Goal: Task Accomplishment & Management: Manage account settings

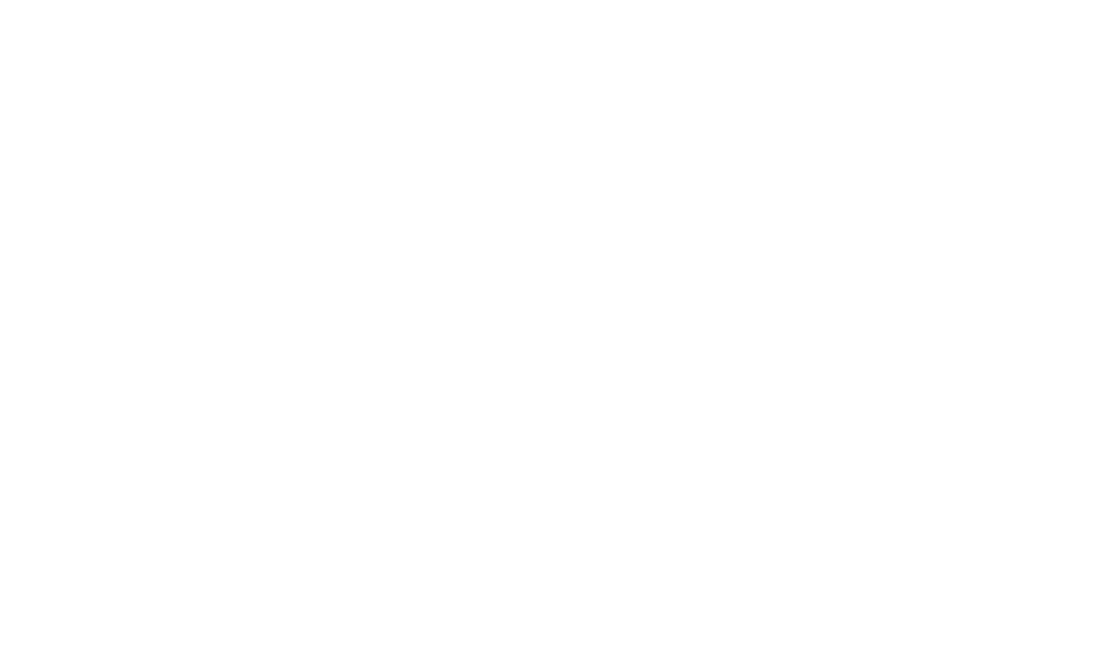
click at [399, 0] on html at bounding box center [549, 0] width 1098 height 0
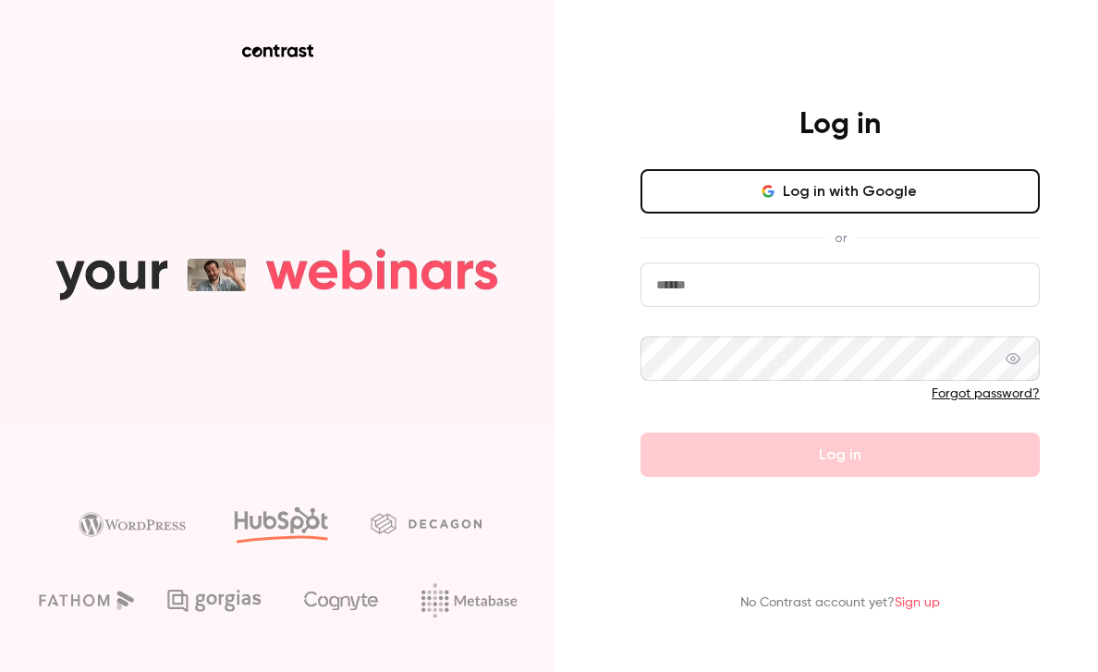
click at [809, 199] on button "Log in with Google" at bounding box center [839, 191] width 399 height 44
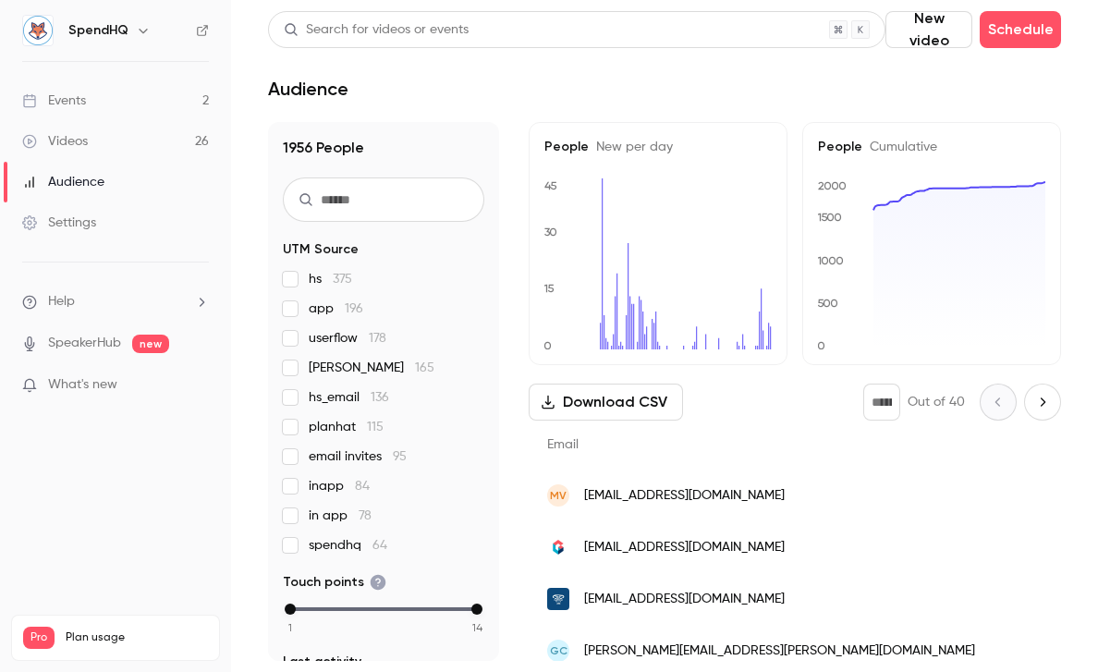
click at [86, 136] on div "Videos" at bounding box center [55, 141] width 66 height 18
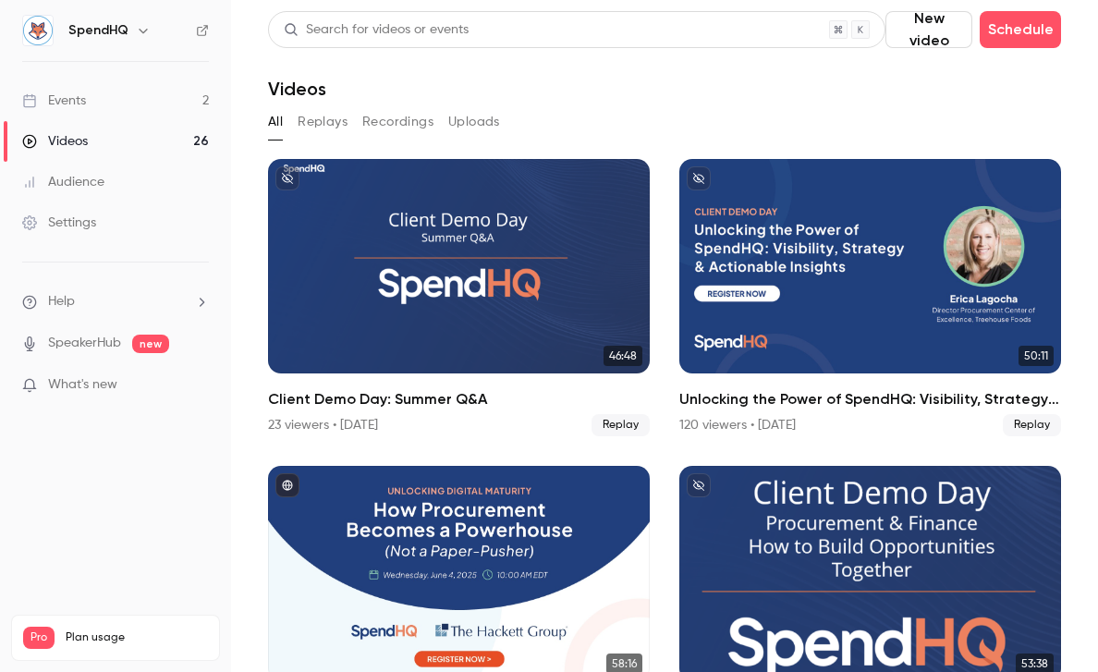
click at [94, 101] on link "Events 2" at bounding box center [115, 100] width 231 height 41
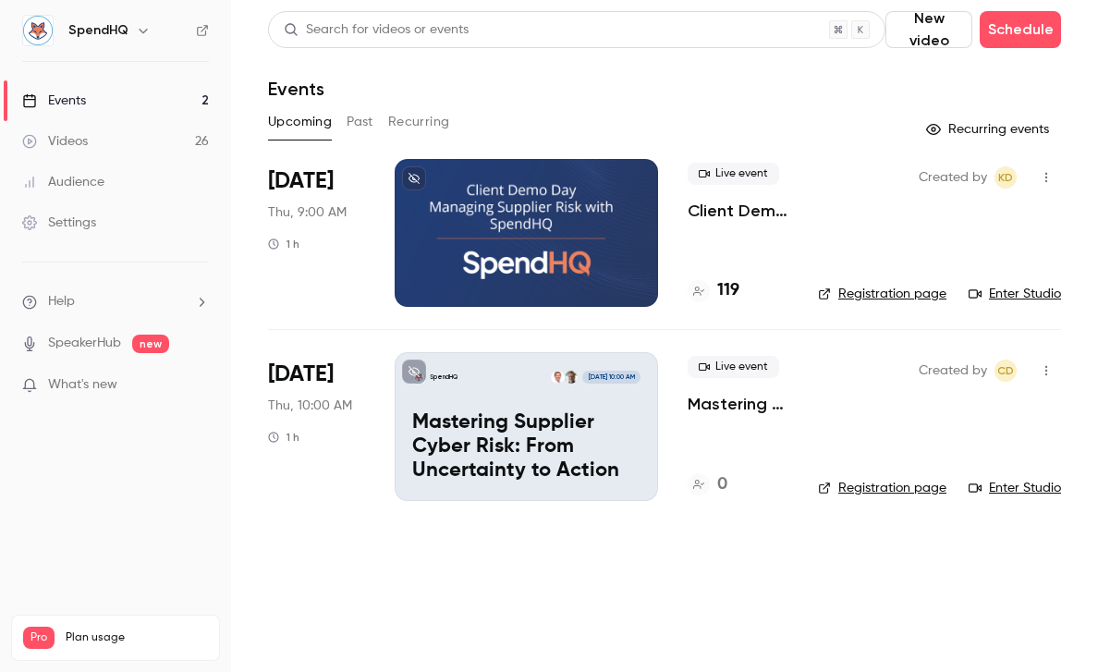
click at [501, 414] on p "Mastering Supplier Cyber Risk: From Uncertainty to Action" at bounding box center [526, 446] width 228 height 71
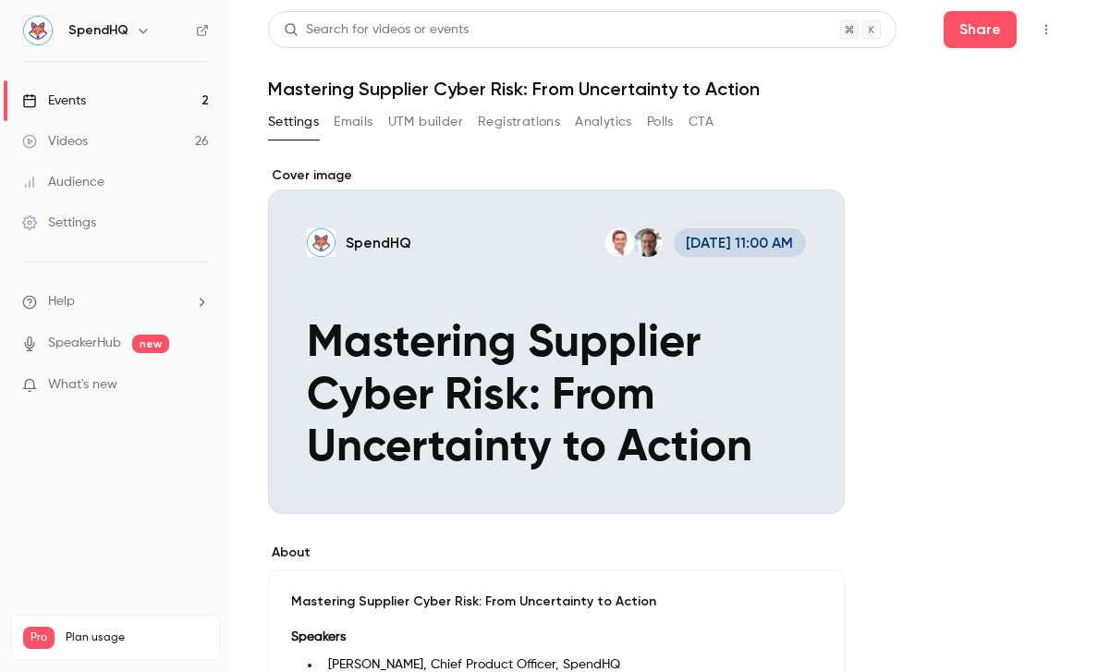
click at [435, 301] on div "Cover image" at bounding box center [556, 339] width 577 height 347
click at [0, 0] on input "SpendHQ [DATE] 11:00 AM Mastering Supplier Cyber Risk: From Uncertainty to Acti…" at bounding box center [0, 0] width 0 height 0
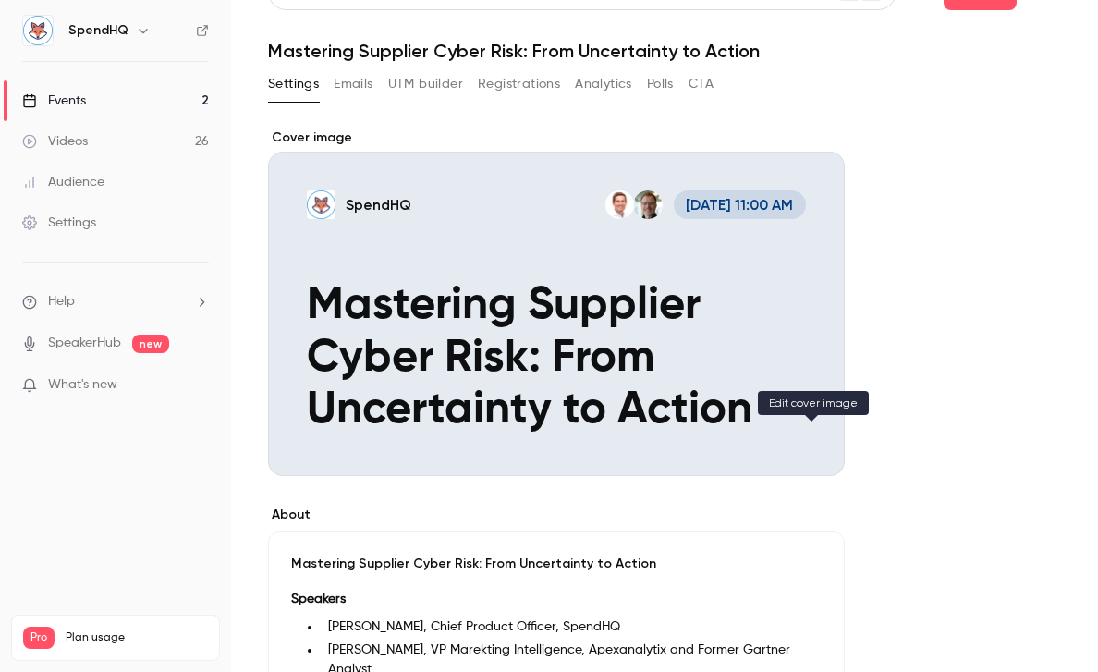
click at [814, 448] on icon "Cover image" at bounding box center [811, 442] width 20 height 15
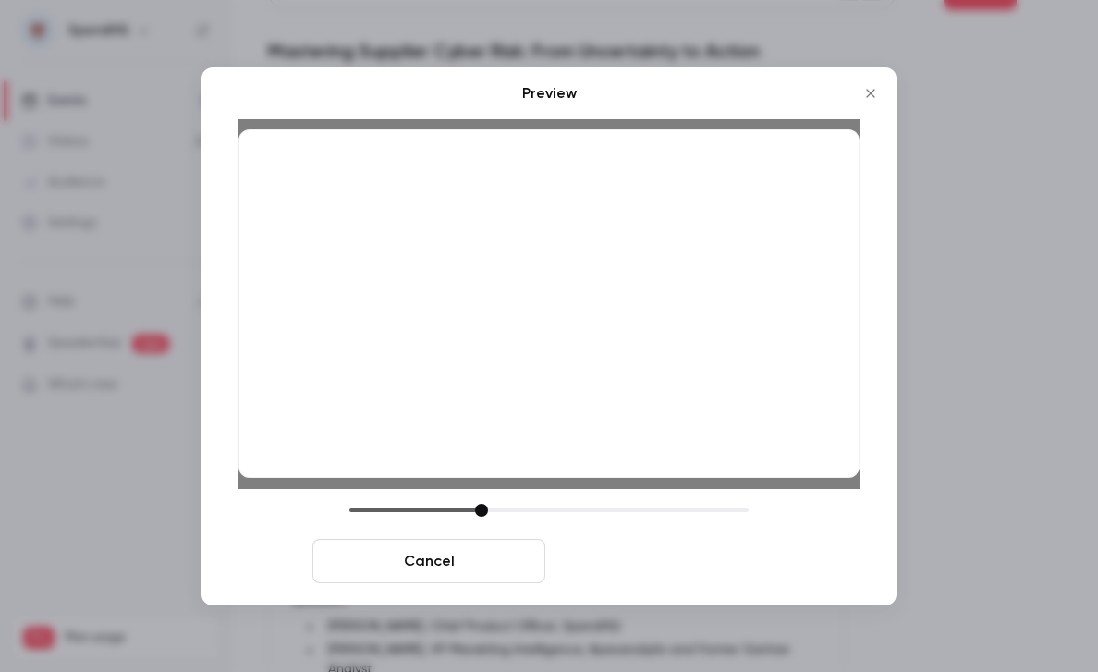
click at [675, 558] on button "Save cover" at bounding box center [669, 561] width 233 height 44
click at [670, 568] on button "Save cover" at bounding box center [669, 561] width 233 height 44
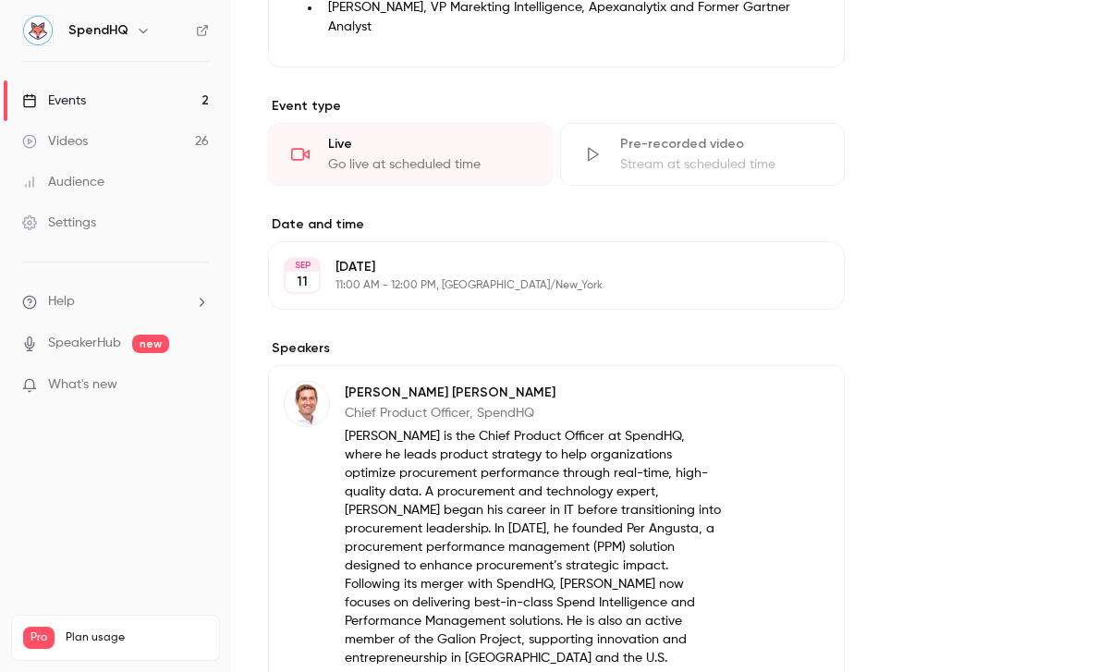
scroll to position [0, 0]
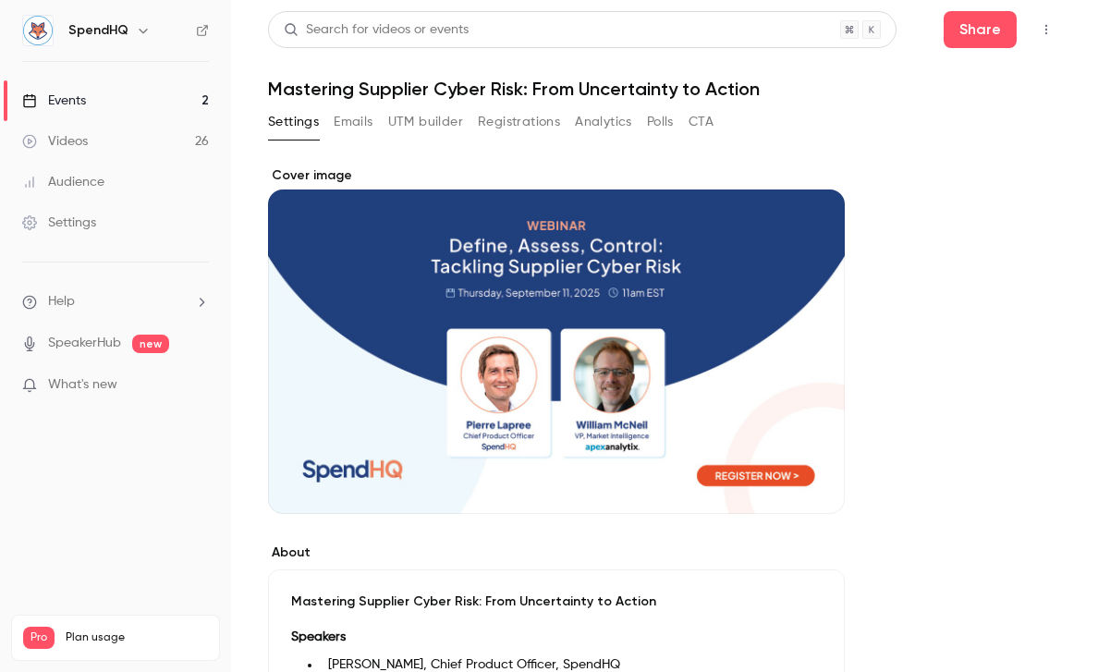
click at [74, 138] on div "Videos" at bounding box center [55, 141] width 66 height 18
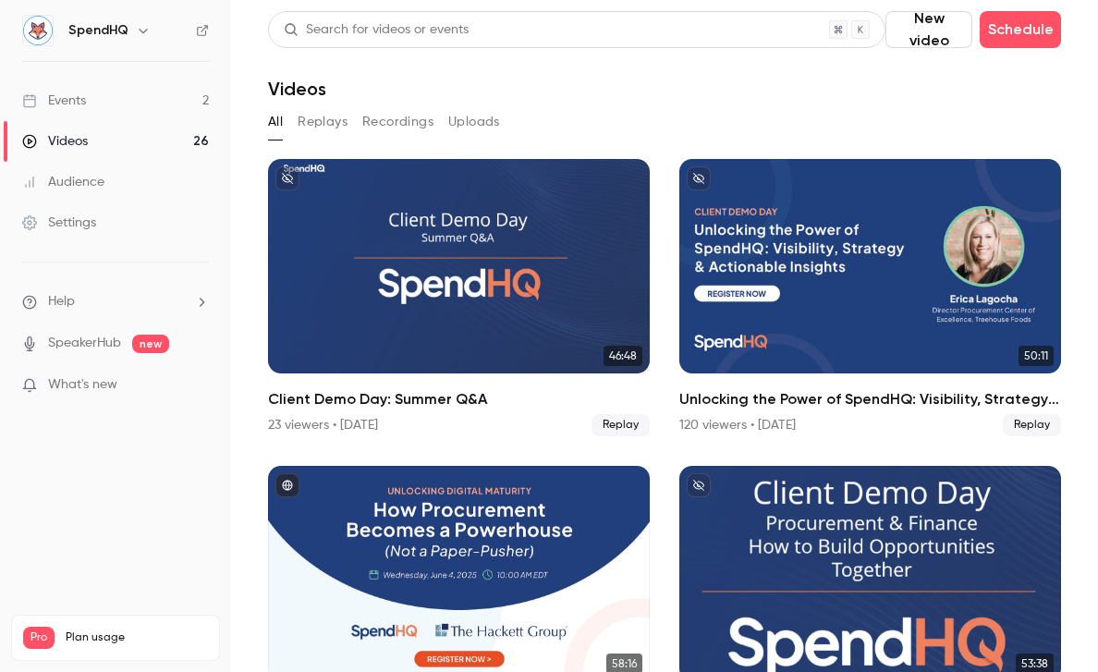
click at [73, 99] on div "Events" at bounding box center [54, 100] width 64 height 18
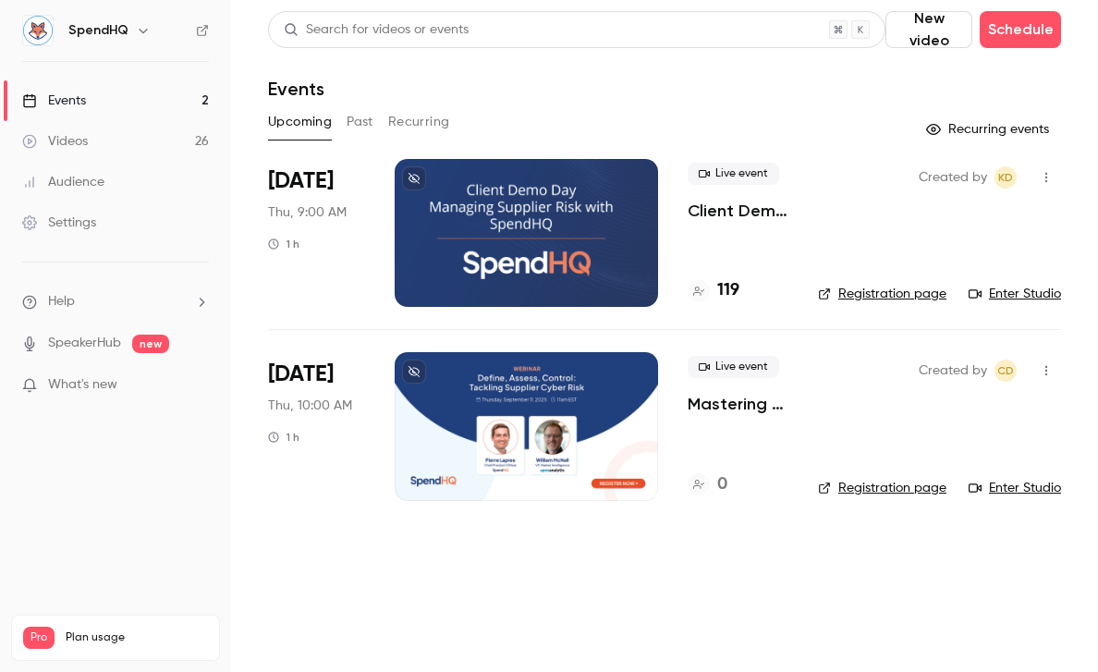
click at [591, 234] on div at bounding box center [526, 233] width 263 height 148
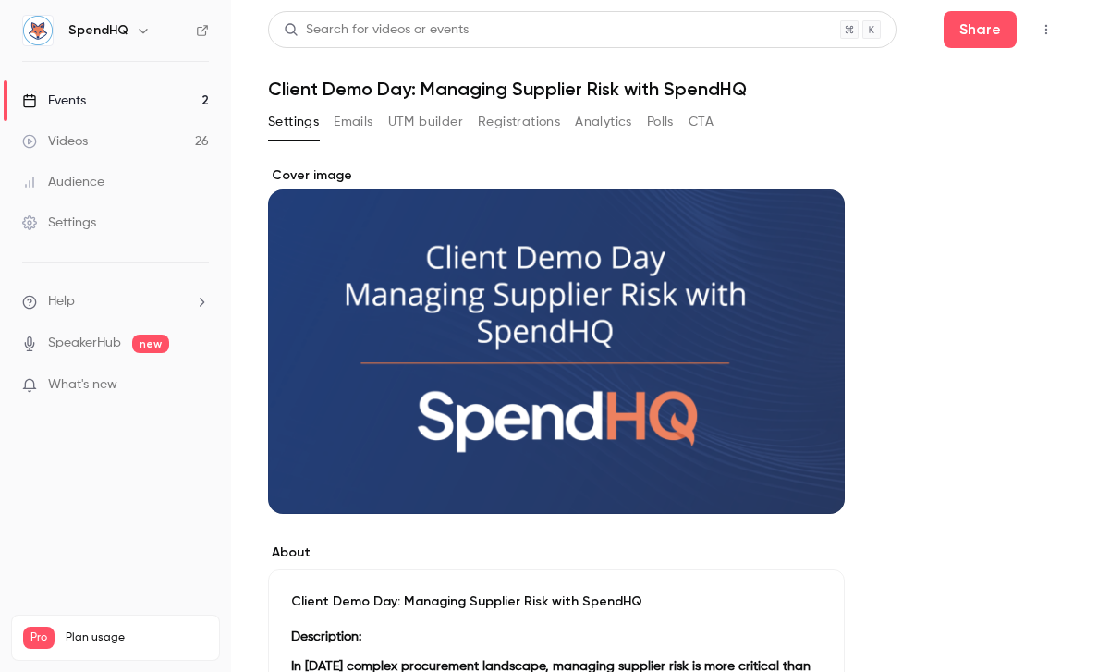
click at [93, 143] on link "Videos 26" at bounding box center [115, 141] width 231 height 41
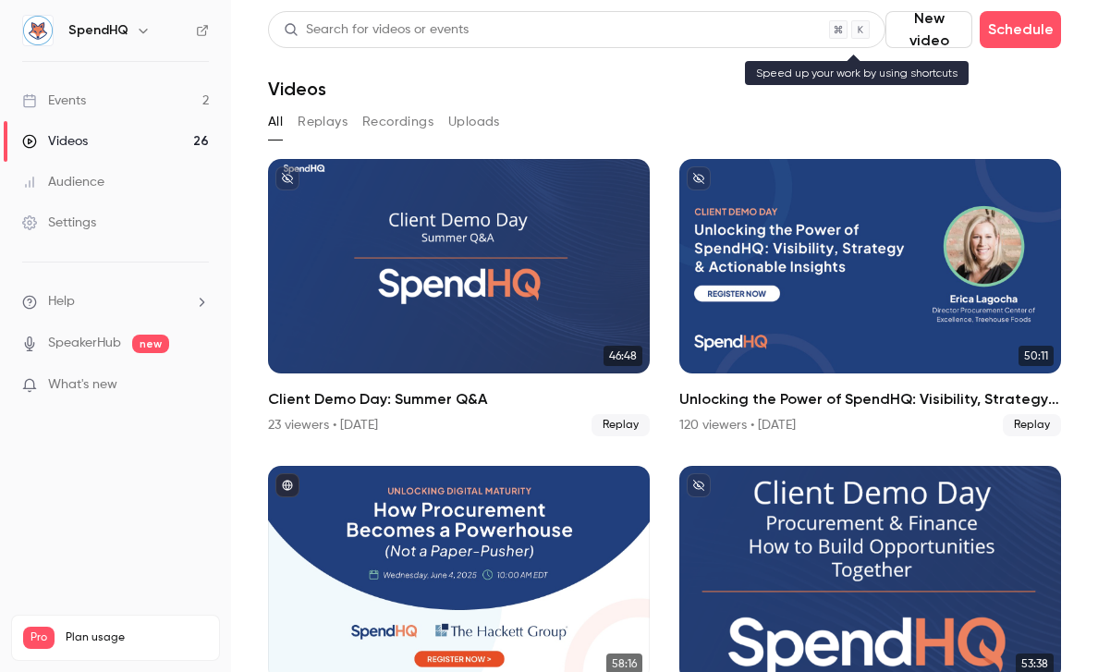
click at [351, 29] on div "Search for videos or events" at bounding box center [376, 29] width 185 height 19
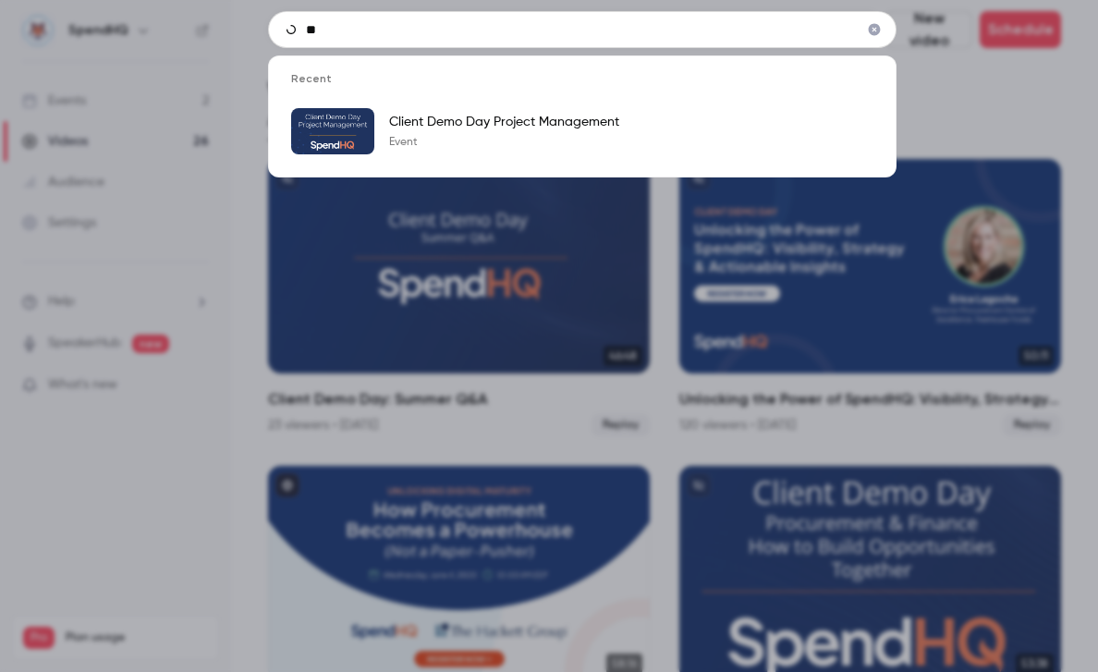
type input "*"
type input "********"
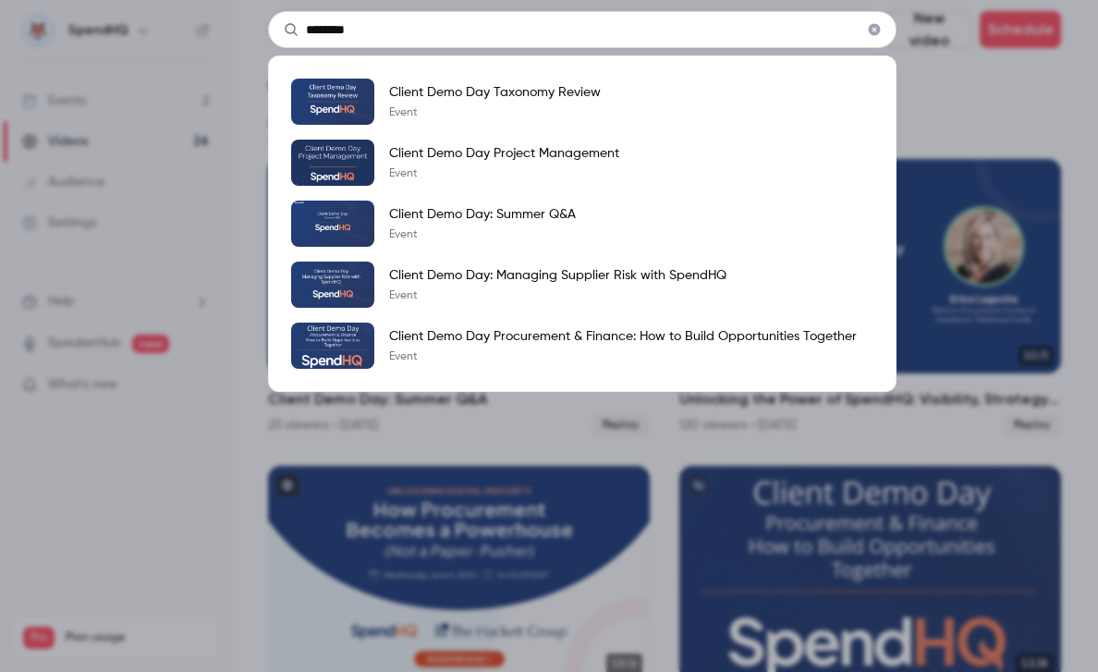
click at [250, 454] on div "******** Client Demo Day Taxonomy Review Event Client Demo Day Project Manageme…" at bounding box center [549, 336] width 1098 height 672
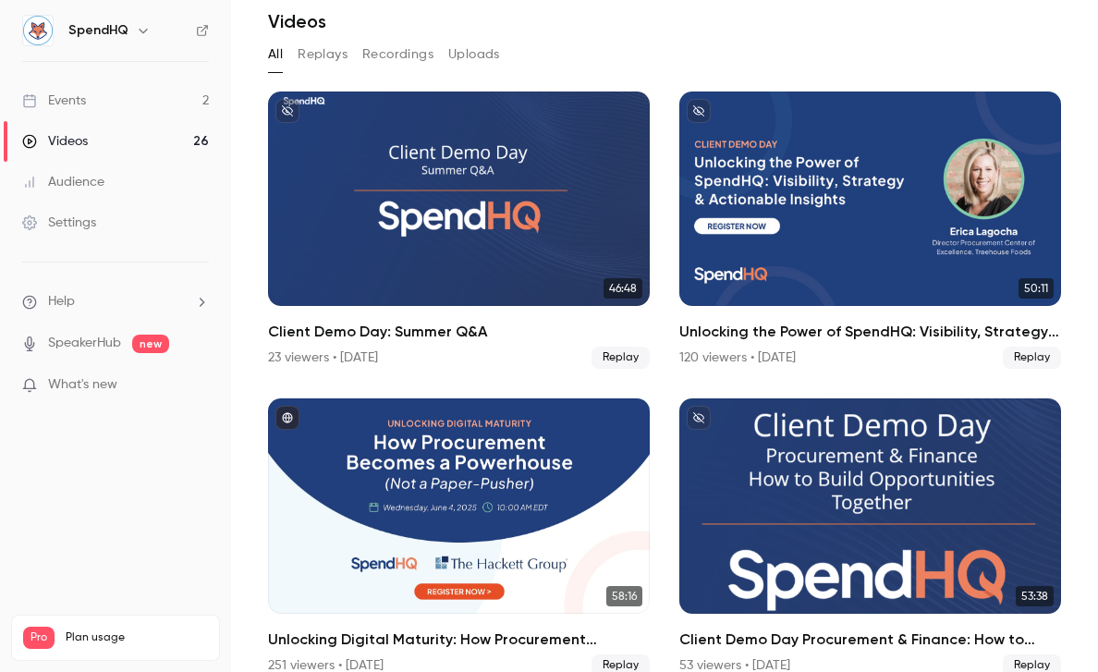
scroll to position [52, 0]
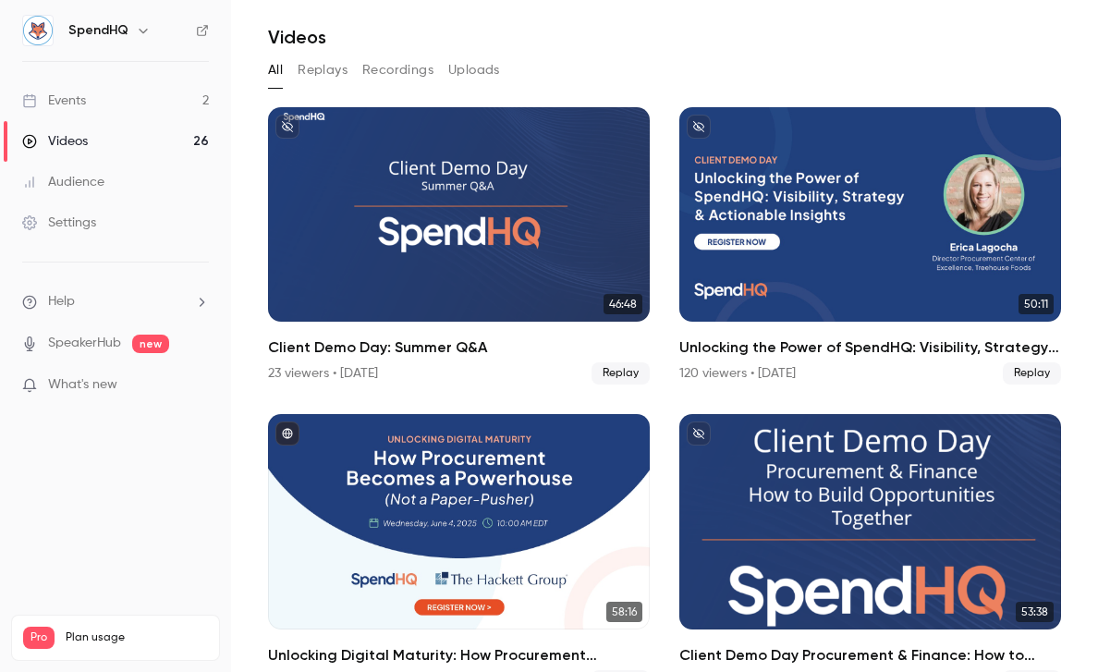
click at [66, 142] on div "Videos" at bounding box center [55, 141] width 66 height 18
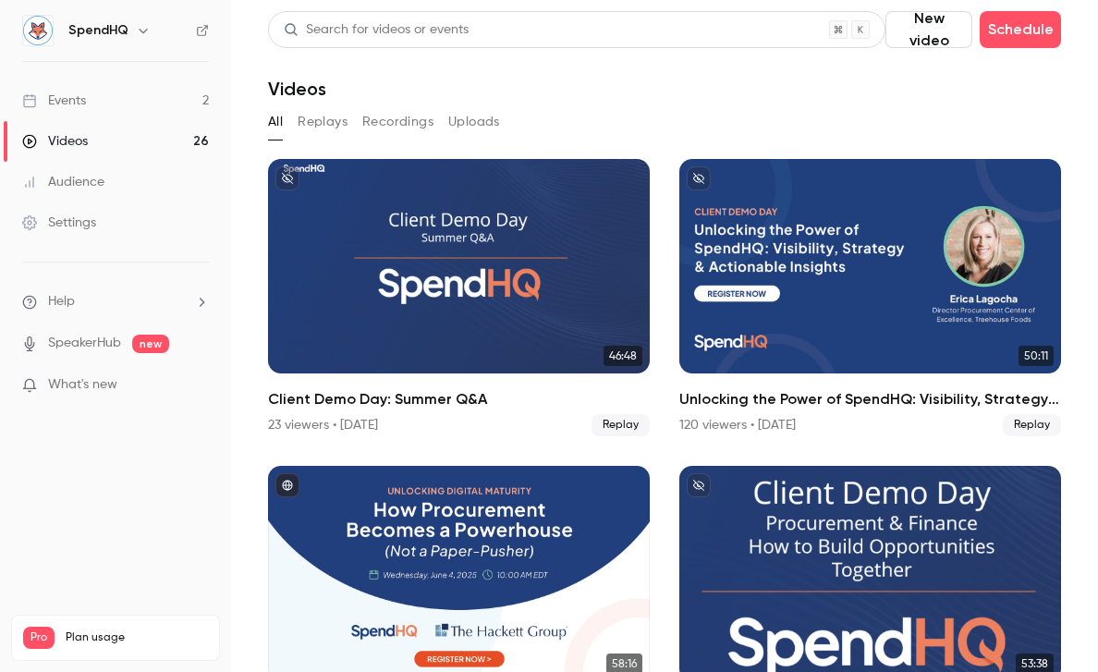
click at [65, 102] on div "Events" at bounding box center [54, 100] width 64 height 18
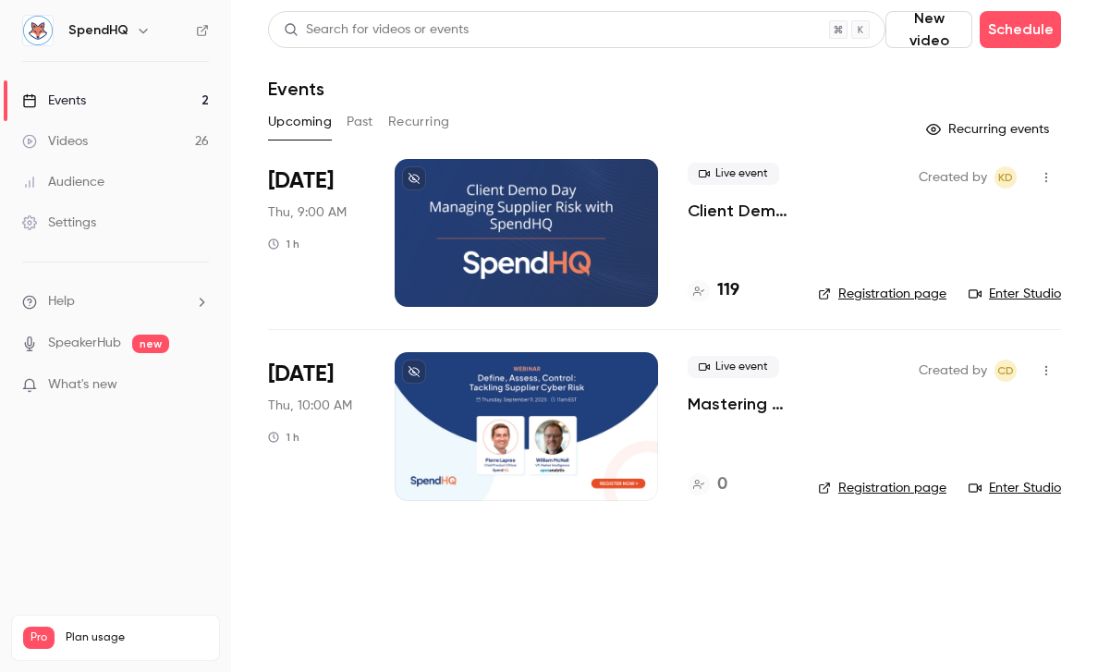
click at [545, 201] on div at bounding box center [526, 233] width 263 height 148
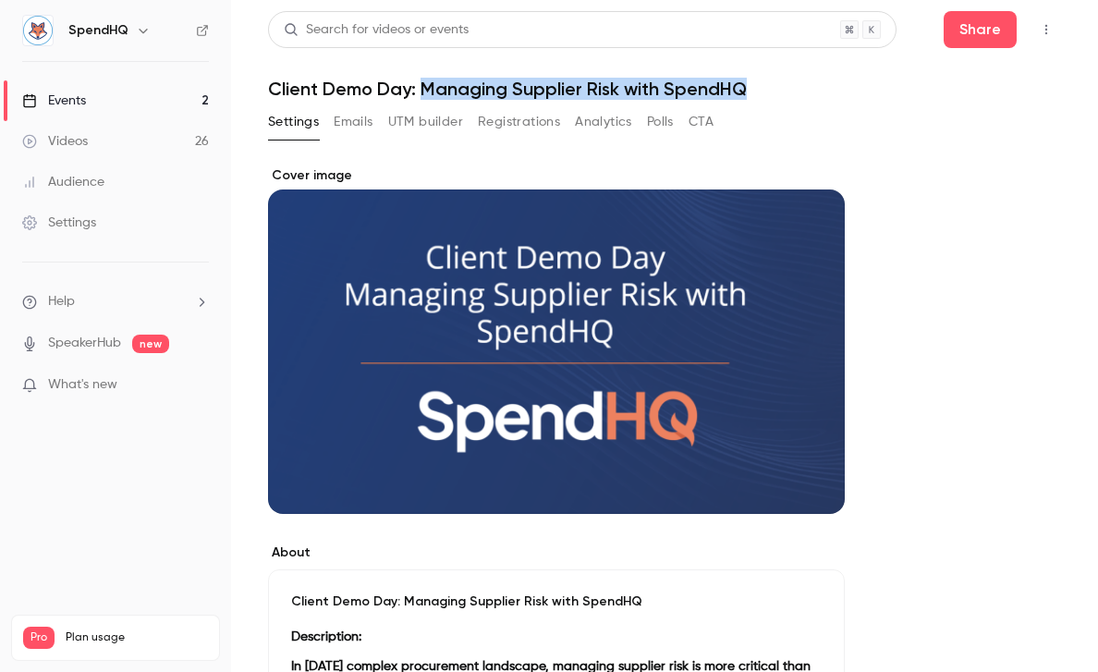
drag, startPoint x: 425, startPoint y: 89, endPoint x: 760, endPoint y: 90, distance: 334.5
click at [760, 91] on h1 "Client Demo Day: Managing Supplier Risk with SpendHQ" at bounding box center [664, 89] width 793 height 22
copy h1 "Managing Supplier Risk with SpendHQ"
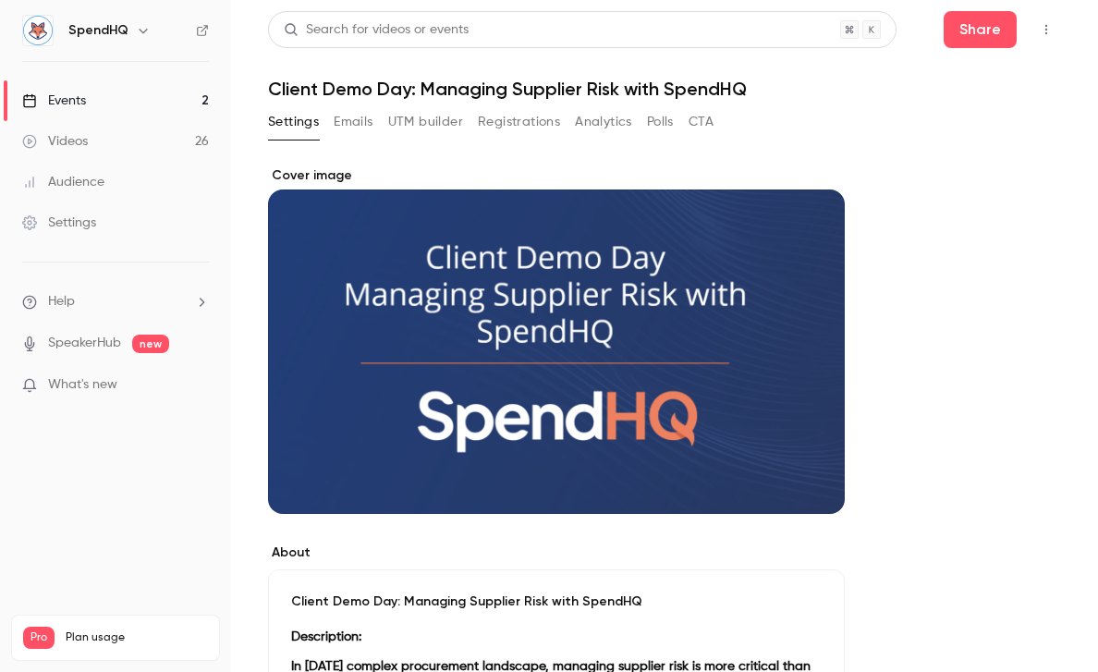
click at [751, 90] on h1 "Client Demo Day: Managing Supplier Risk with SpendHQ" at bounding box center [664, 89] width 793 height 22
click at [77, 140] on div "Videos" at bounding box center [55, 141] width 66 height 18
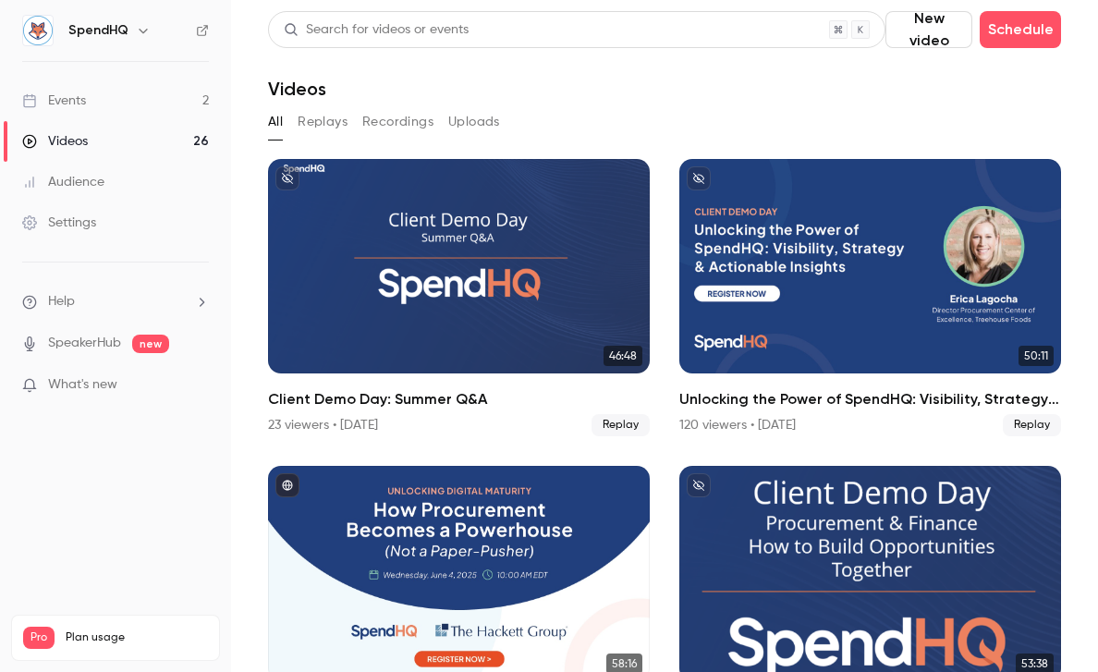
click at [73, 103] on div "Events" at bounding box center [54, 100] width 64 height 18
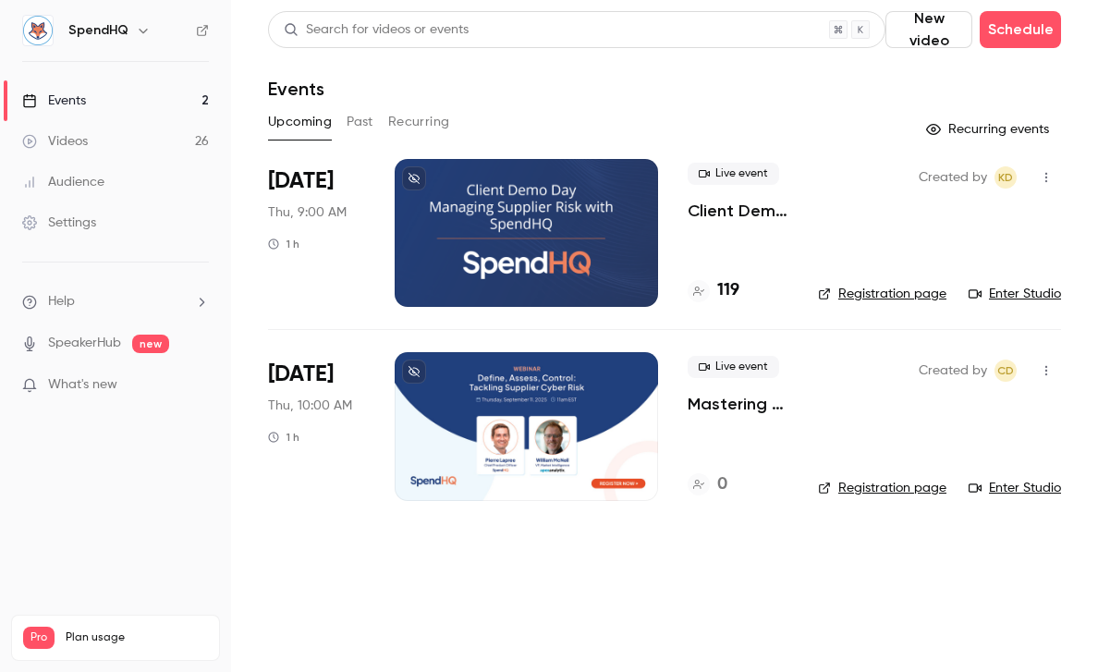
click at [890, 488] on link "Registration page" at bounding box center [882, 488] width 128 height 18
click at [887, 484] on link "Registration page" at bounding box center [882, 488] width 128 height 18
click at [486, 407] on div at bounding box center [526, 426] width 263 height 148
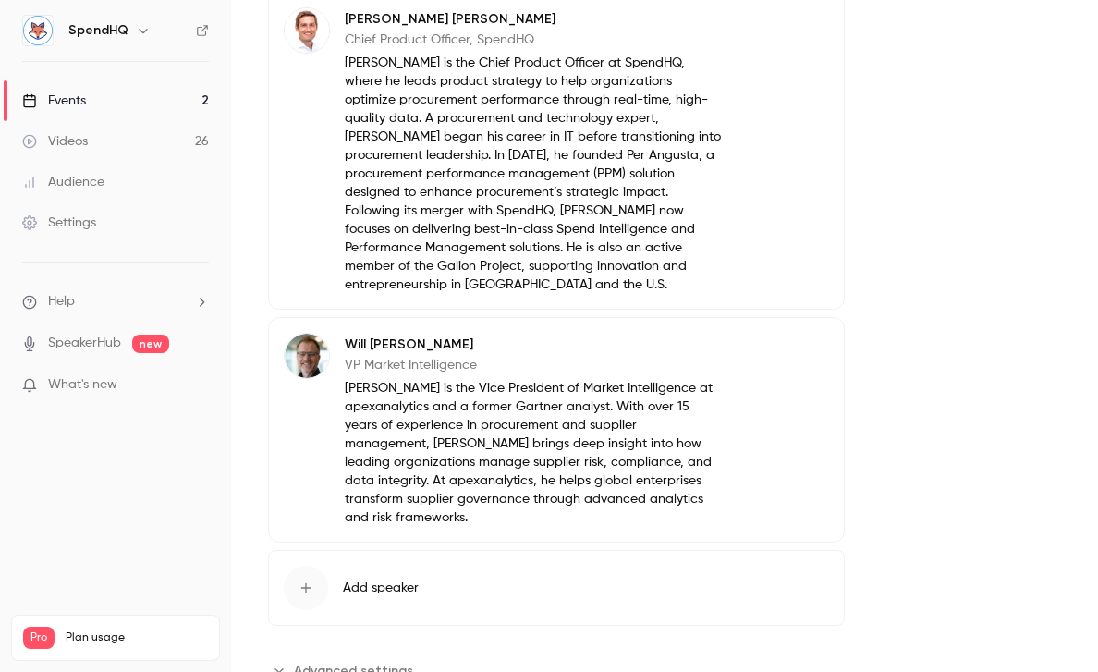
scroll to position [1085, 0]
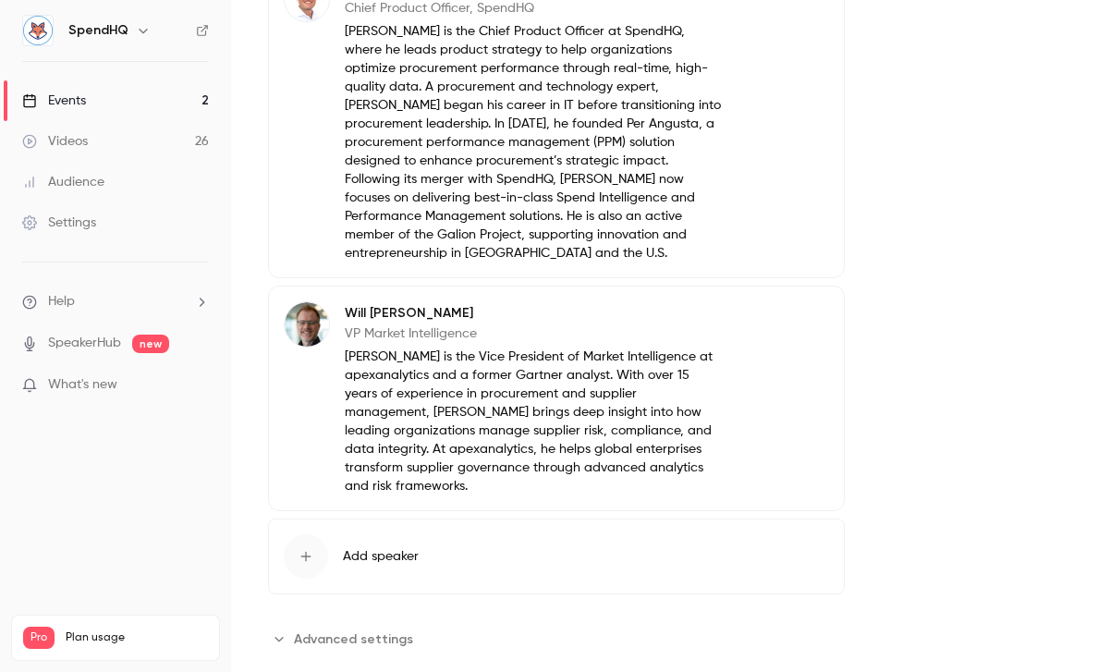
click at [374, 629] on span "Advanced settings" at bounding box center [353, 638] width 119 height 19
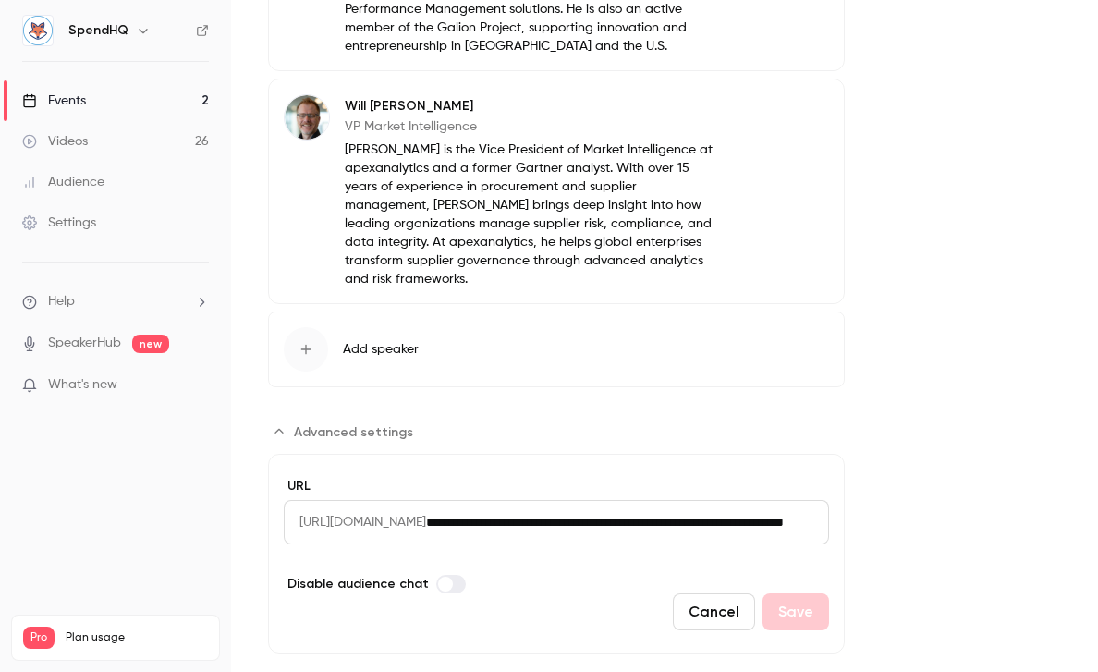
click at [618, 500] on input "**********" at bounding box center [627, 522] width 403 height 44
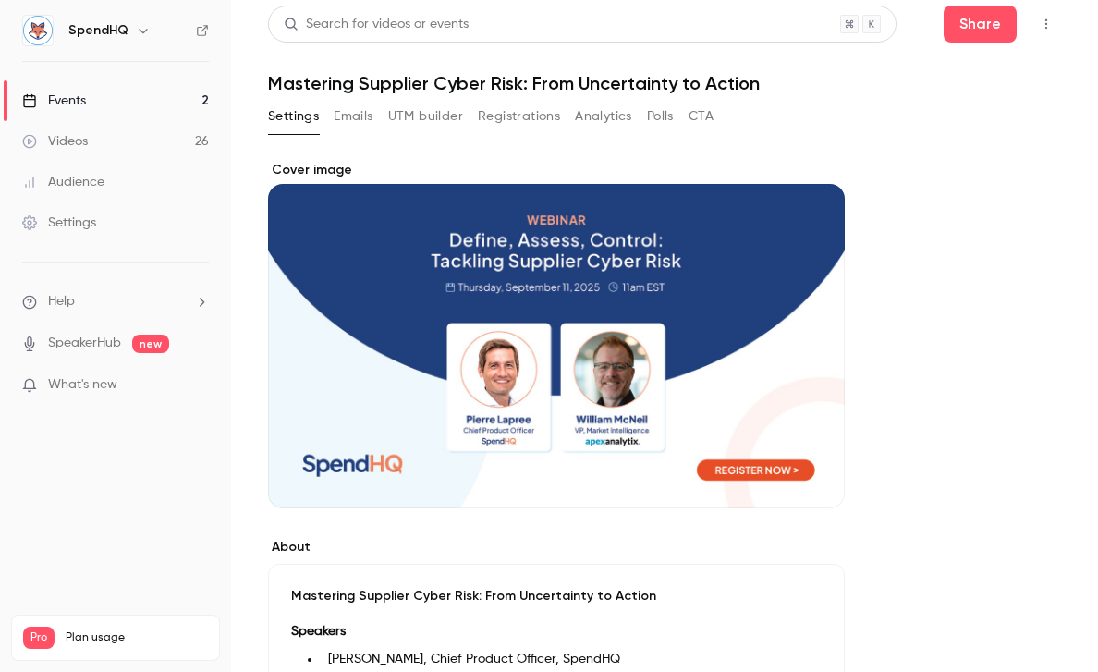
scroll to position [0, 0]
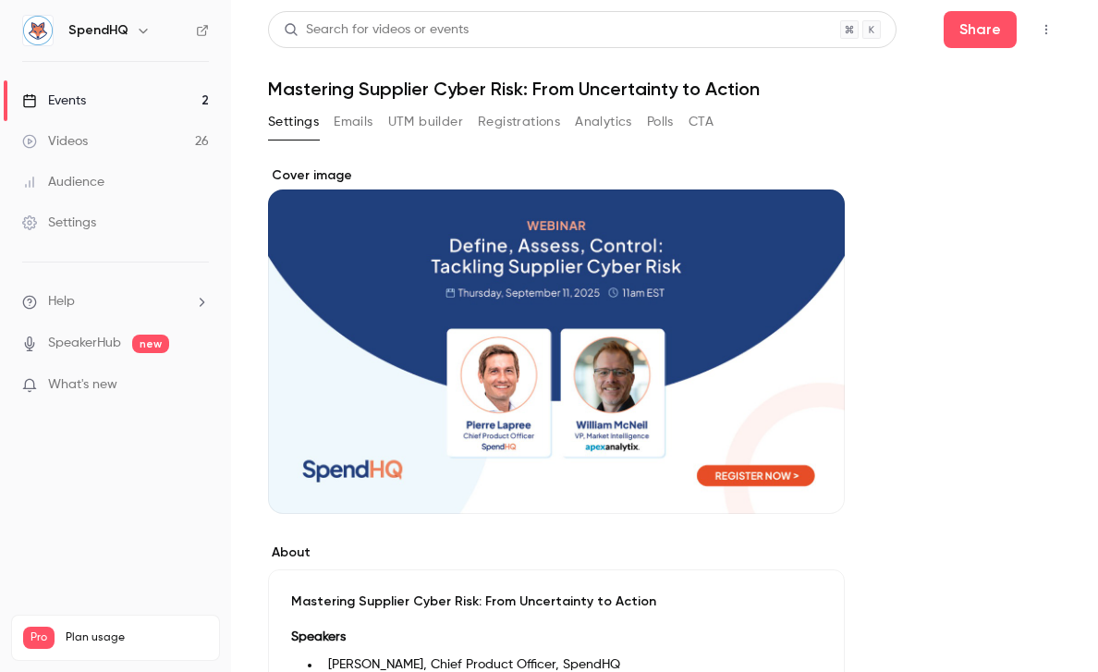
click at [471, 91] on h1 "Mastering Supplier Cyber Risk: From Uncertainty to Action" at bounding box center [664, 89] width 793 height 22
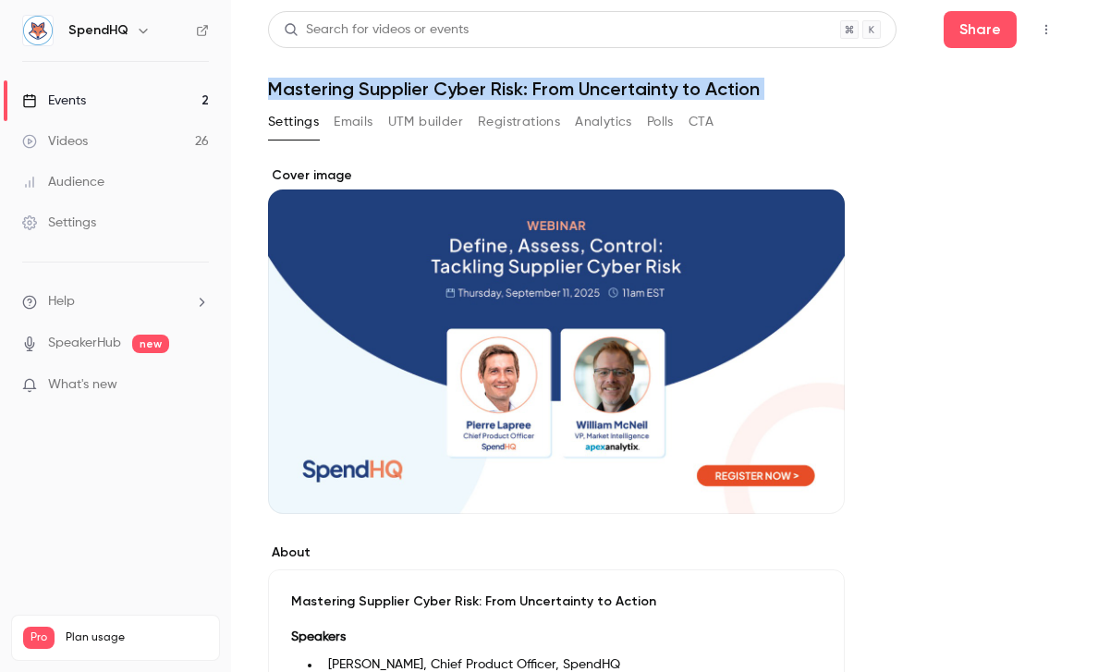
click at [471, 91] on h1 "Mastering Supplier Cyber Risk: From Uncertainty to Action" at bounding box center [664, 89] width 793 height 22
copy div "Mastering Supplier Cyber Risk: From Uncertainty to Action Settings Emails UTM b…"
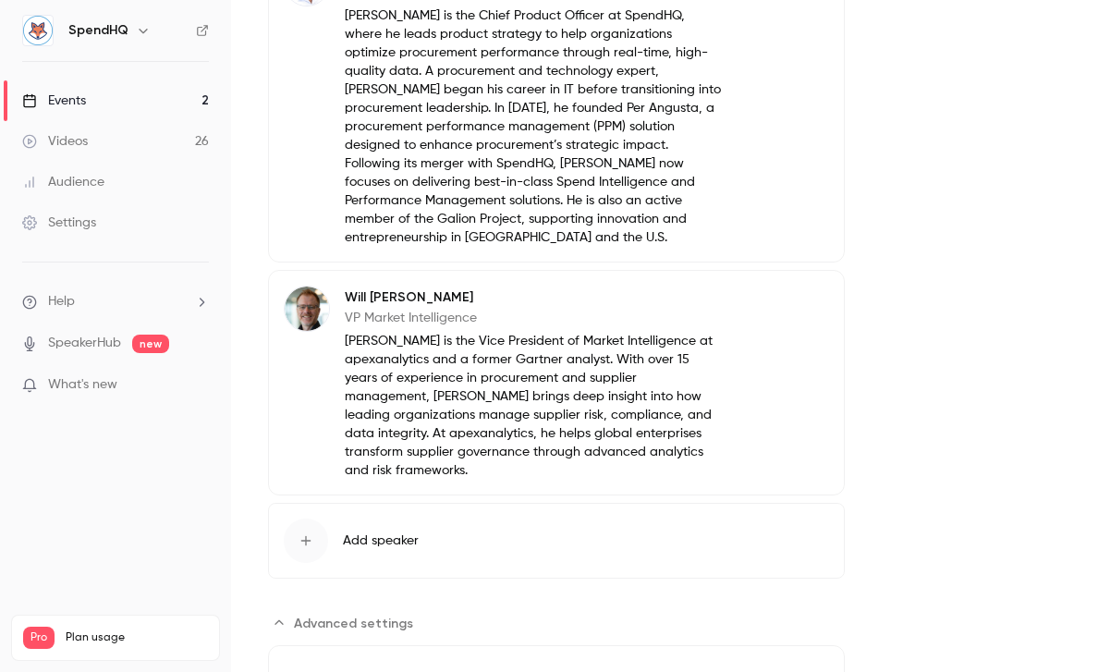
scroll to position [1292, 0]
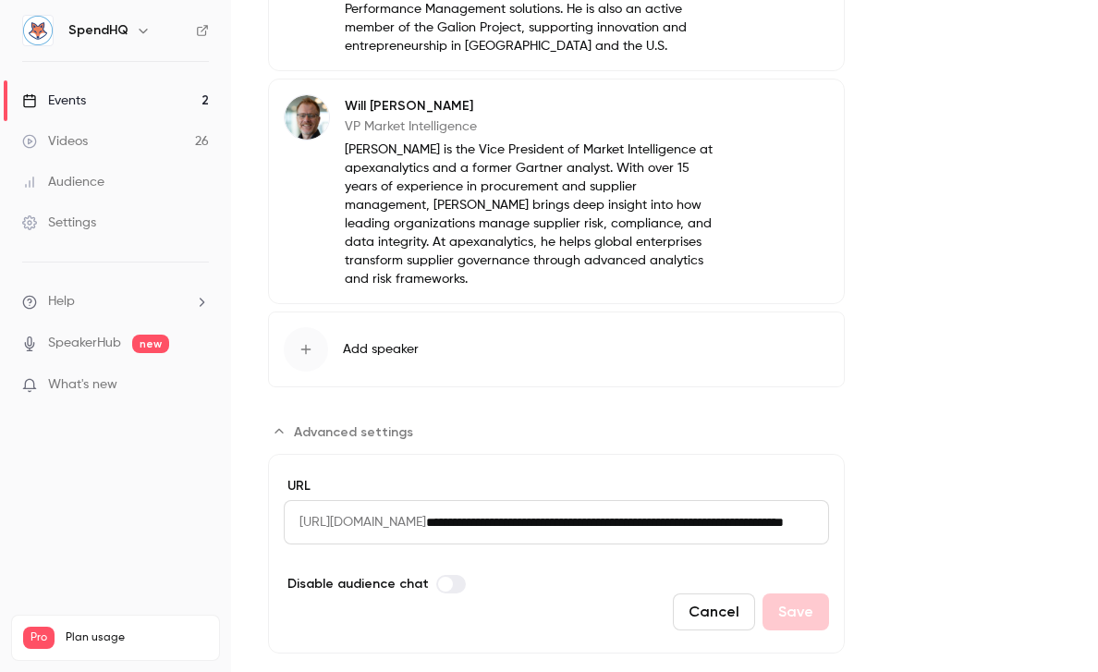
click at [604, 500] on input "**********" at bounding box center [627, 522] width 403 height 44
drag, startPoint x: 654, startPoint y: 488, endPoint x: 927, endPoint y: 456, distance: 274.5
click at [722, 500] on input "**********" at bounding box center [576, 522] width 301 height 44
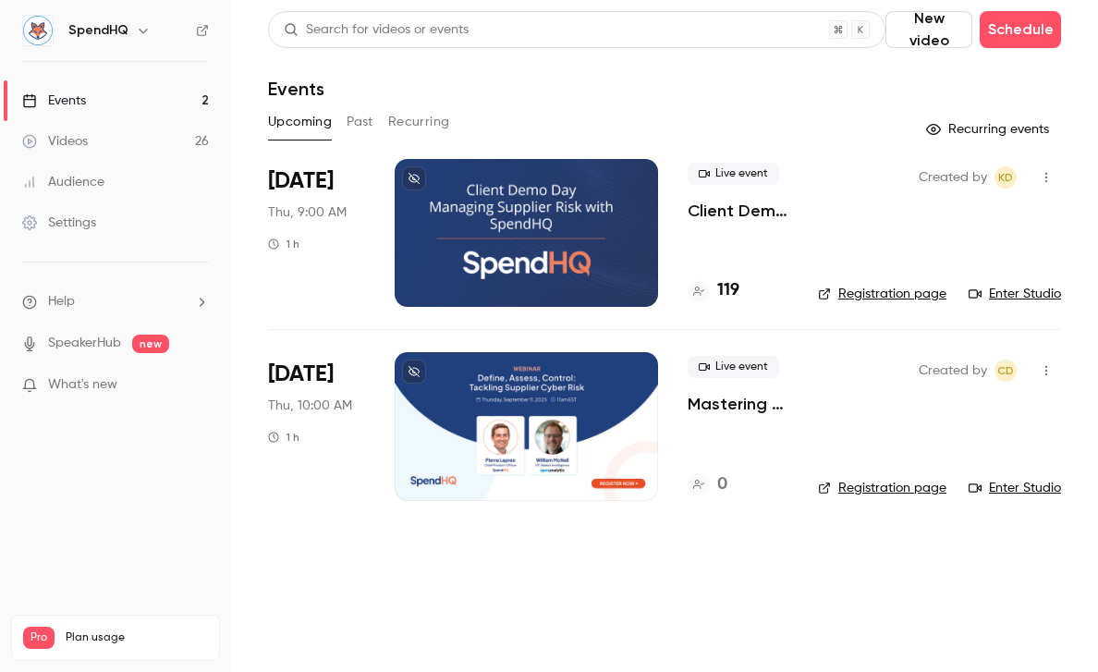
click at [482, 414] on div at bounding box center [526, 426] width 263 height 148
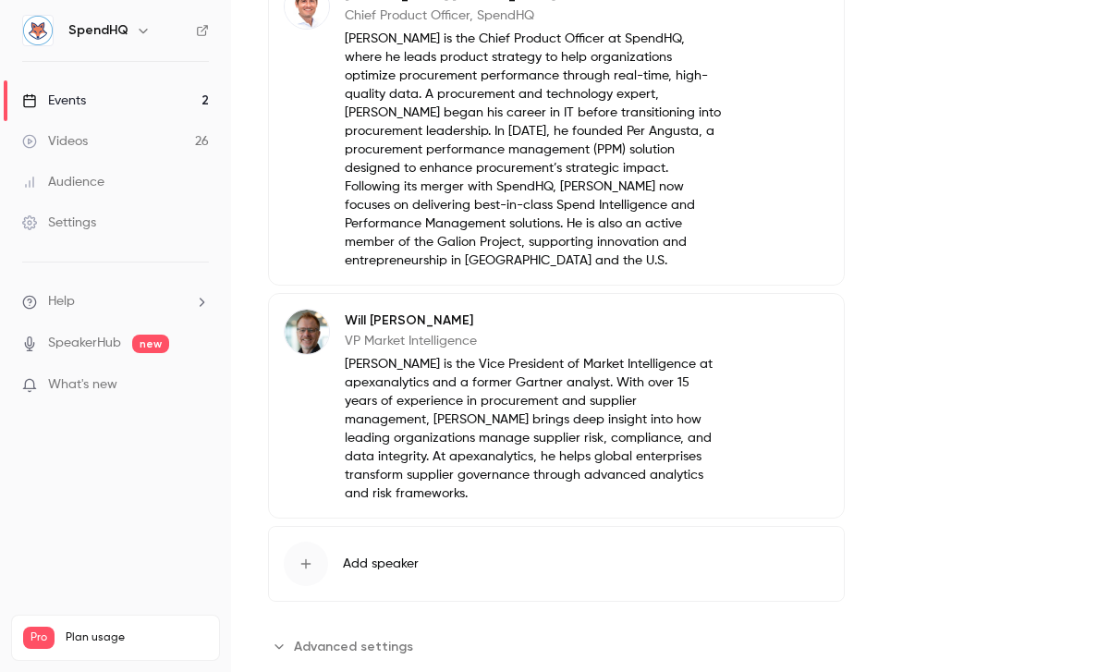
scroll to position [1085, 0]
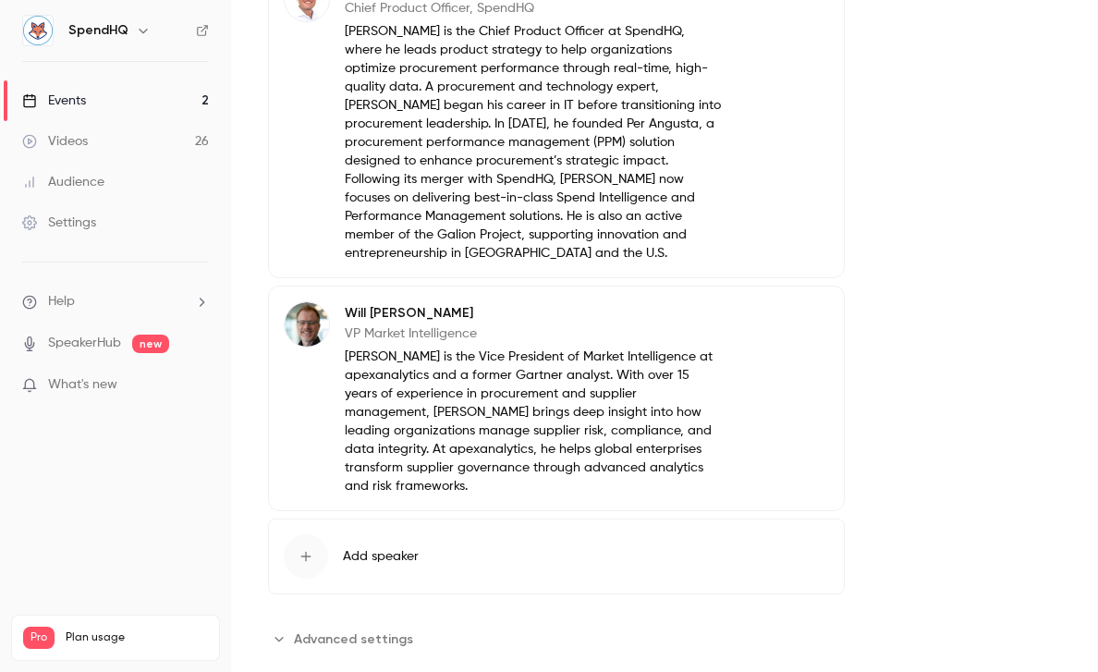
click at [365, 629] on span "Advanced settings" at bounding box center [353, 638] width 119 height 19
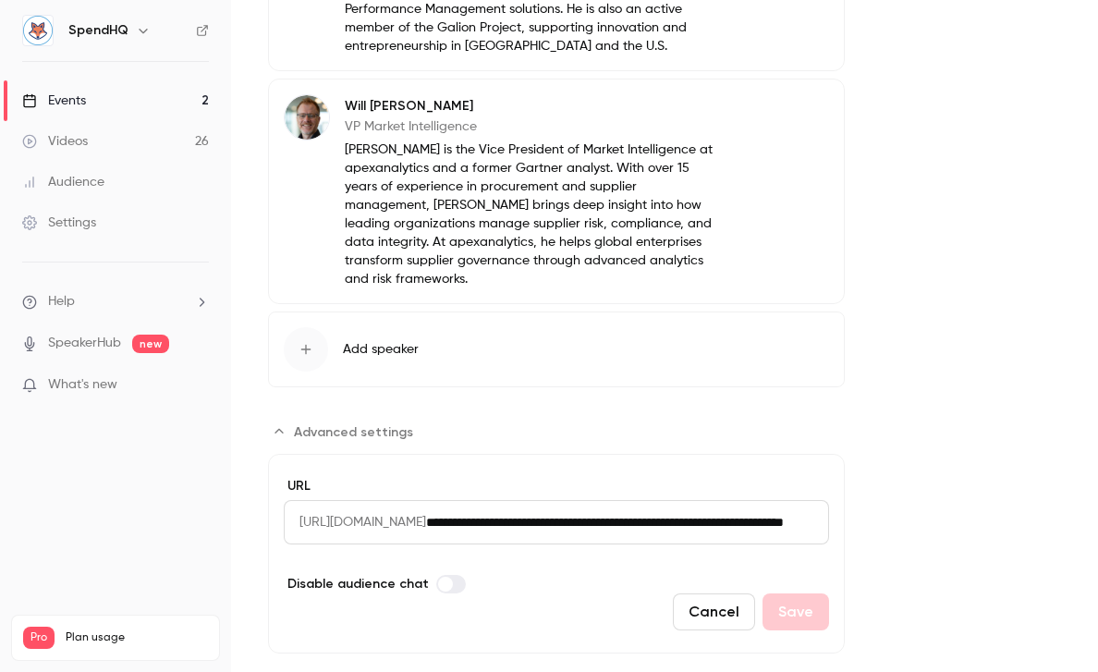
scroll to position [0, 225]
drag, startPoint x: 530, startPoint y: 484, endPoint x: 976, endPoint y: 498, distance: 445.6
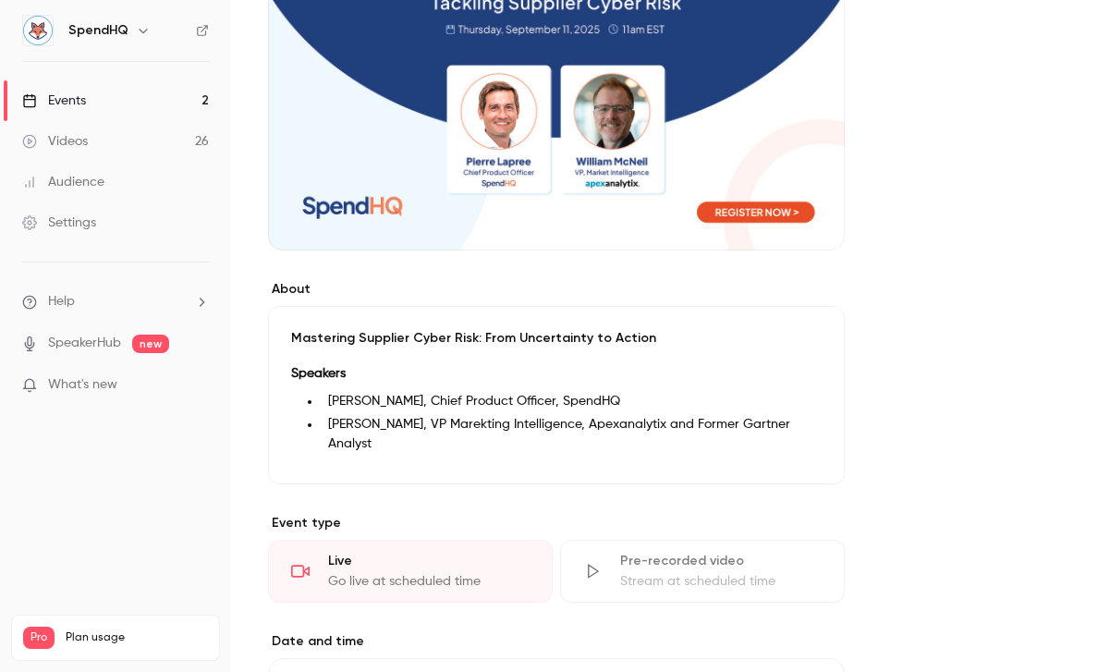
scroll to position [0, 0]
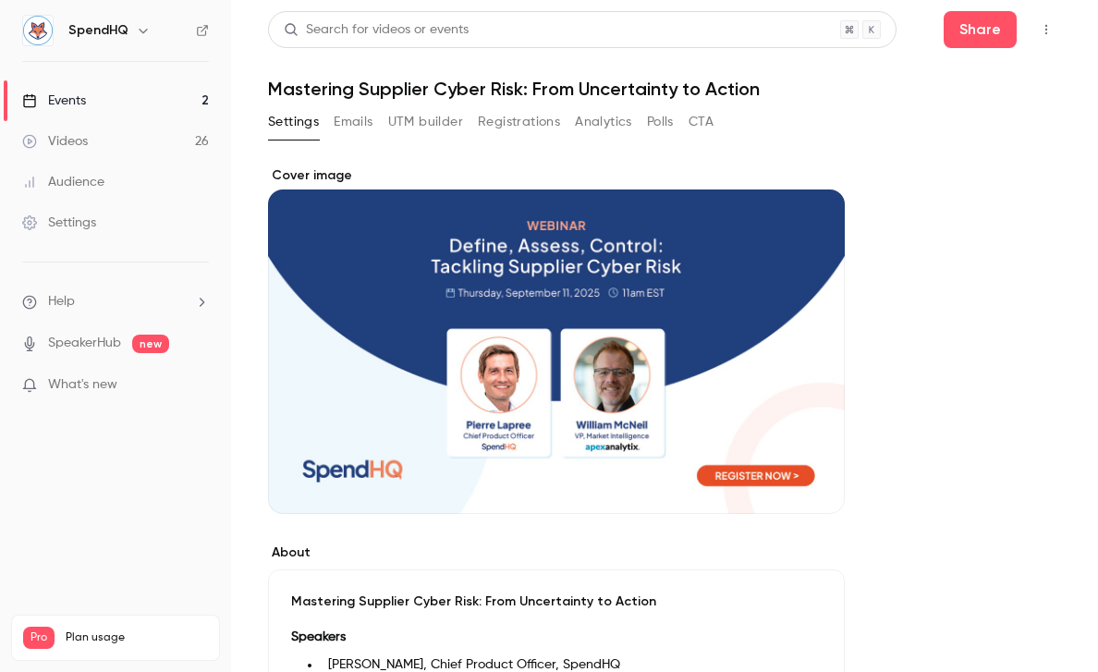
click at [82, 103] on div "Events" at bounding box center [54, 100] width 64 height 18
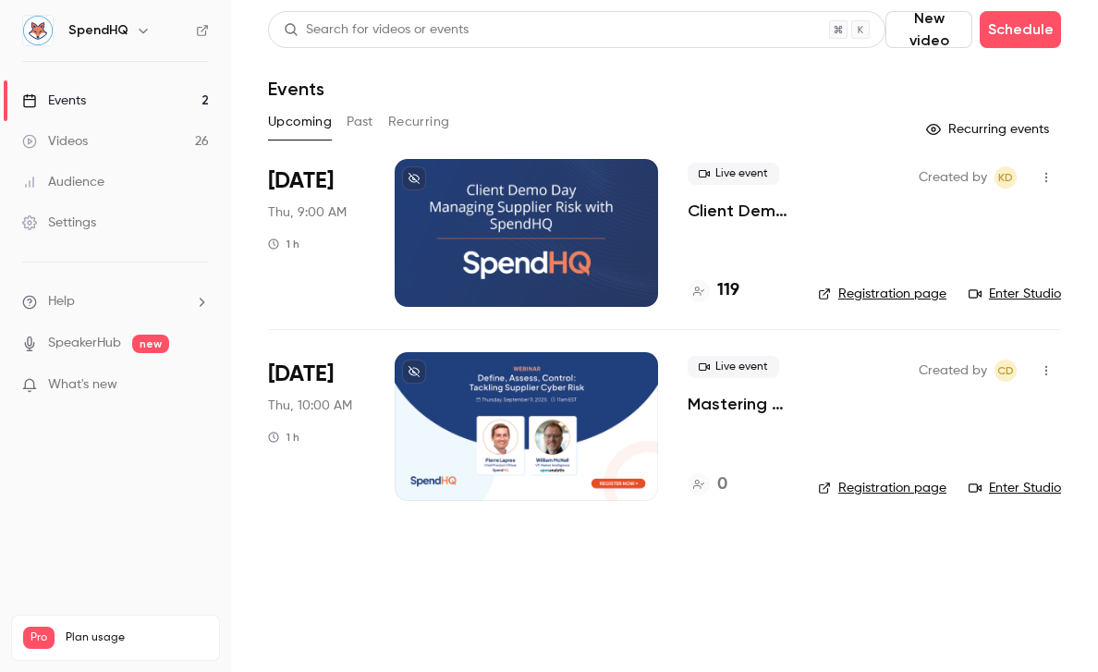
click at [526, 377] on div at bounding box center [526, 426] width 263 height 148
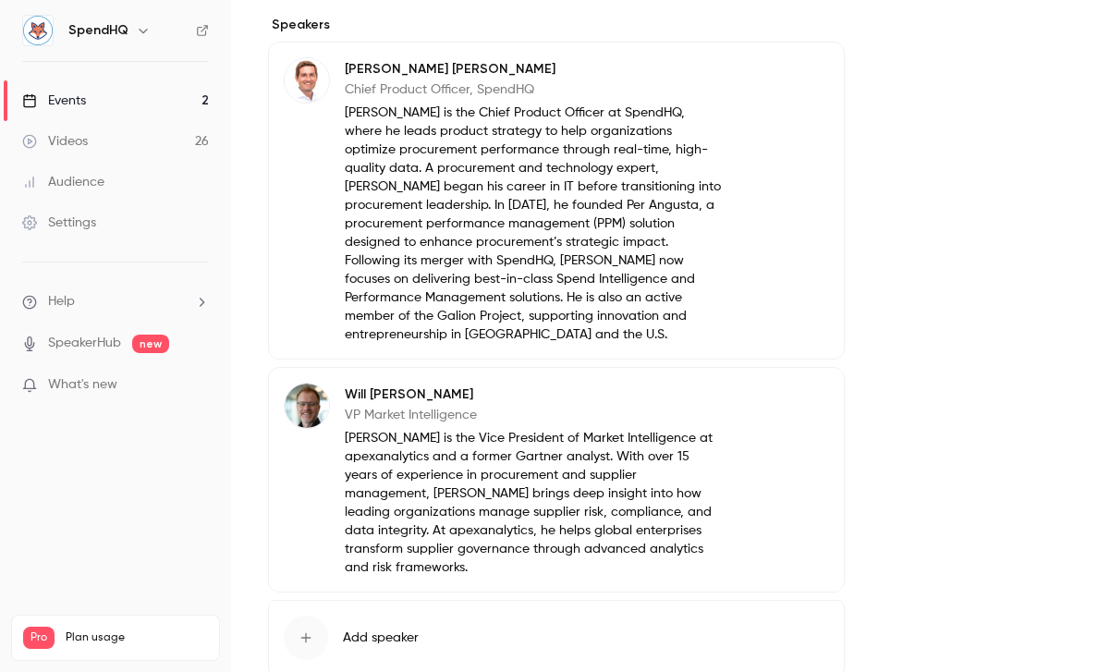
scroll to position [1085, 0]
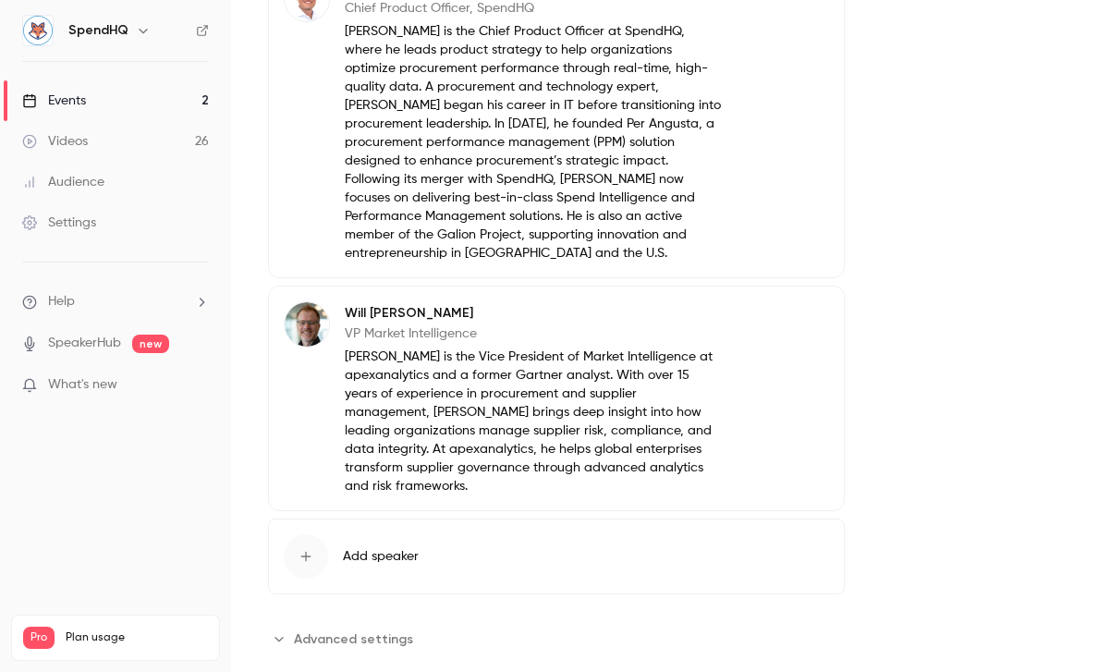
click at [357, 629] on span "Advanced settings" at bounding box center [353, 638] width 119 height 19
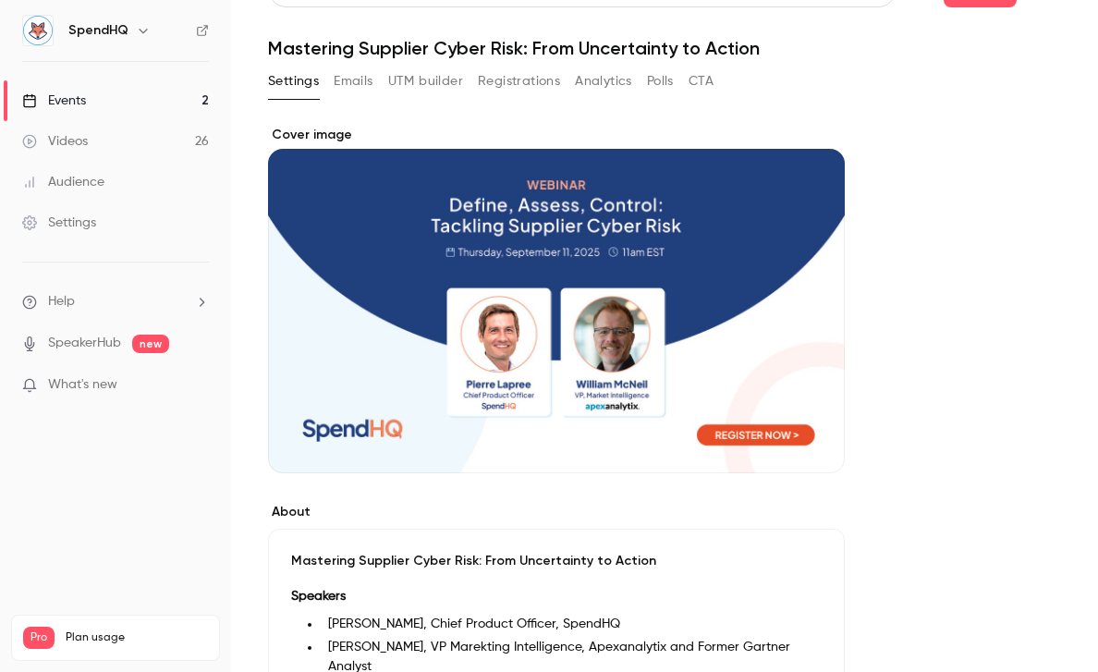
scroll to position [0, 0]
